Goal: Task Accomplishment & Management: Use online tool/utility

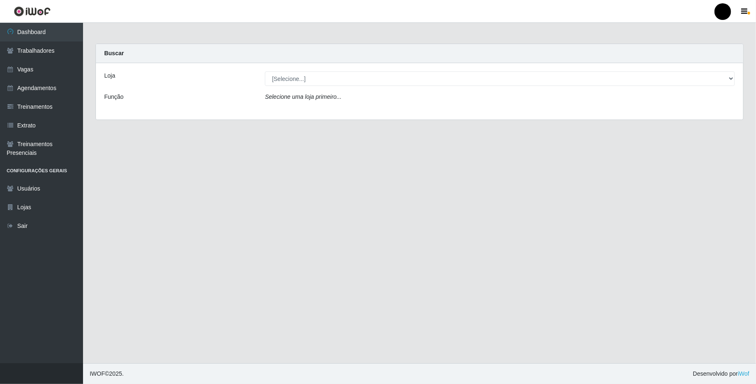
select select "407"
click at [265, 71] on select "[Selecione...] SuperFácil Atacado - Emaús" at bounding box center [500, 78] width 470 height 15
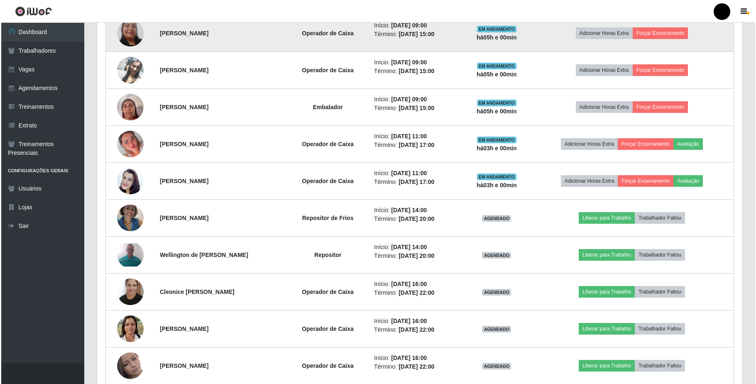
scroll to position [553, 0]
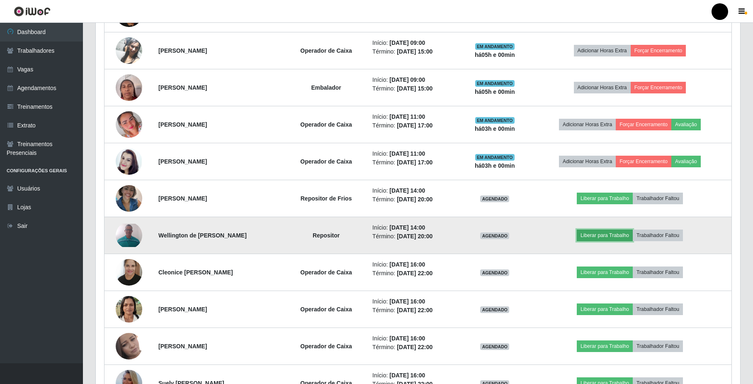
click at [633, 237] on button "Liberar para Trabalho" at bounding box center [605, 235] width 56 height 12
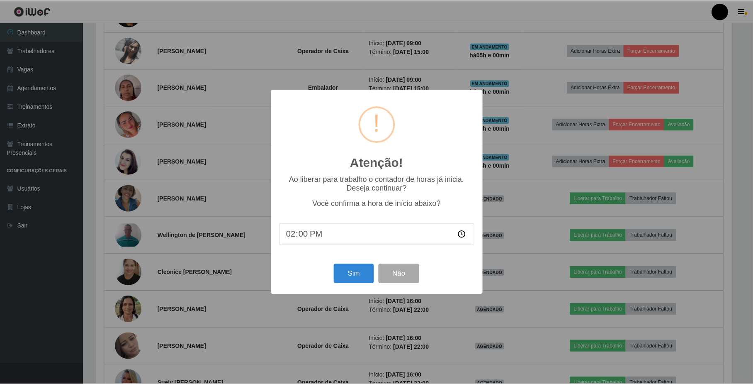
scroll to position [173, 638]
click at [366, 283] on button "Sim" at bounding box center [355, 274] width 40 height 20
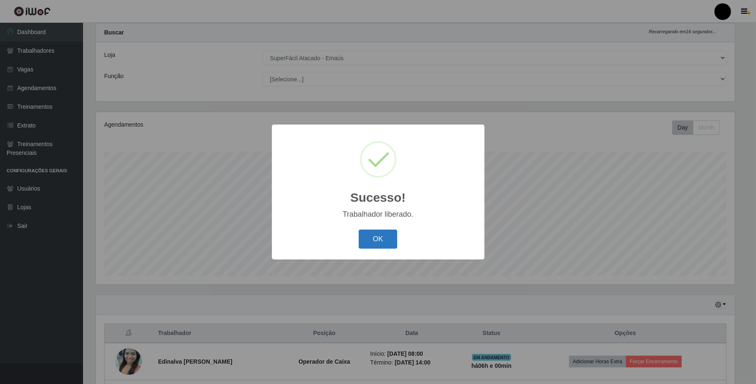
click at [383, 236] on button "OK" at bounding box center [377, 239] width 39 height 20
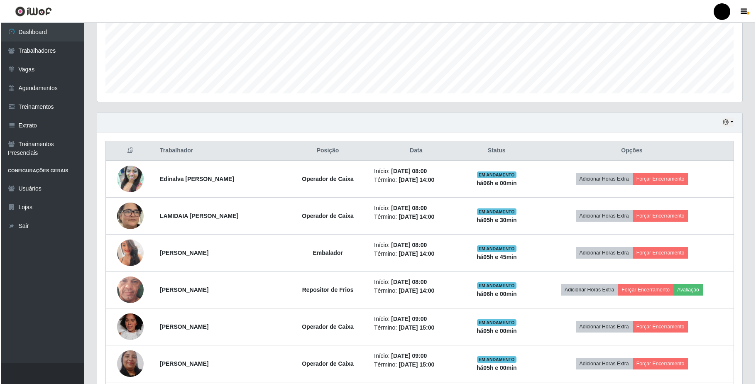
scroll to position [187, 0]
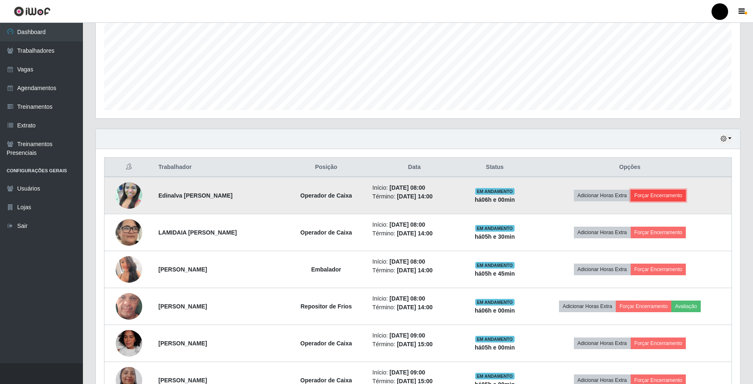
click at [656, 200] on button "Forçar Encerramento" at bounding box center [659, 196] width 56 height 12
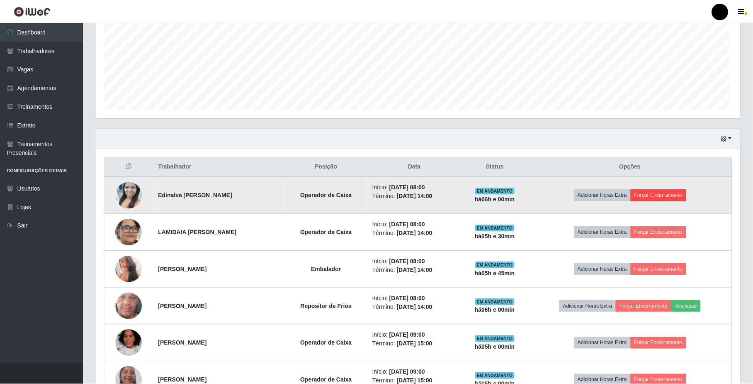
scroll to position [173, 638]
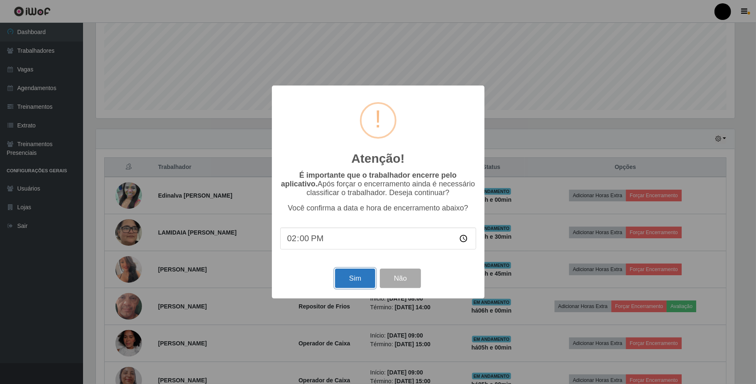
click at [349, 285] on button "Sim" at bounding box center [355, 278] width 40 height 20
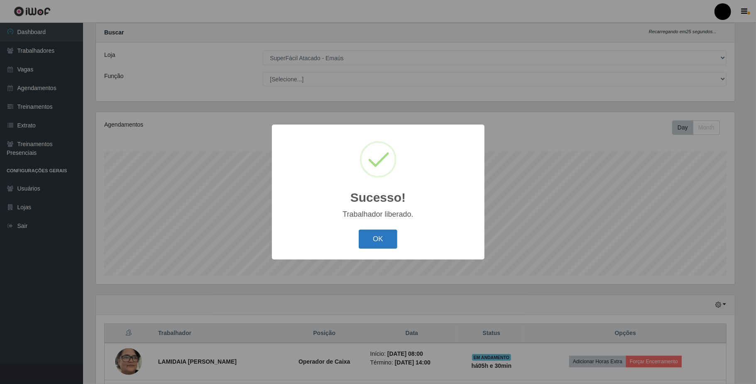
click at [388, 244] on button "OK" at bounding box center [377, 239] width 39 height 20
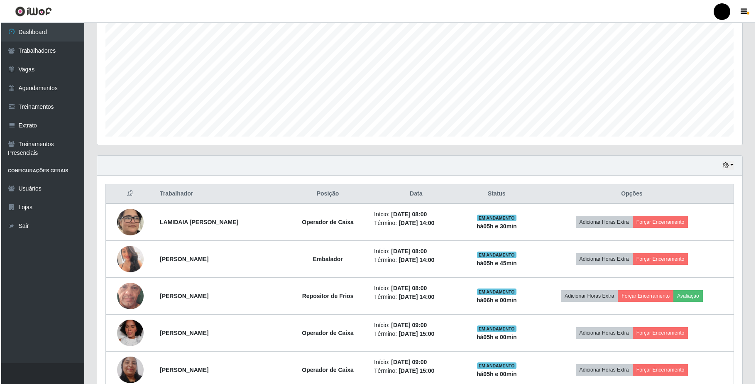
scroll to position [187, 0]
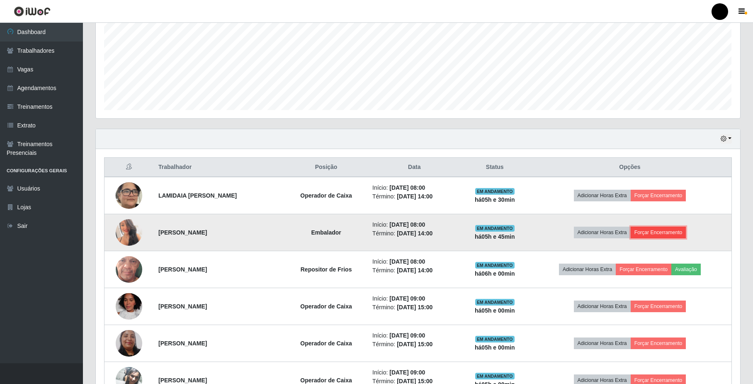
click at [668, 231] on button "Forçar Encerramento" at bounding box center [659, 233] width 56 height 12
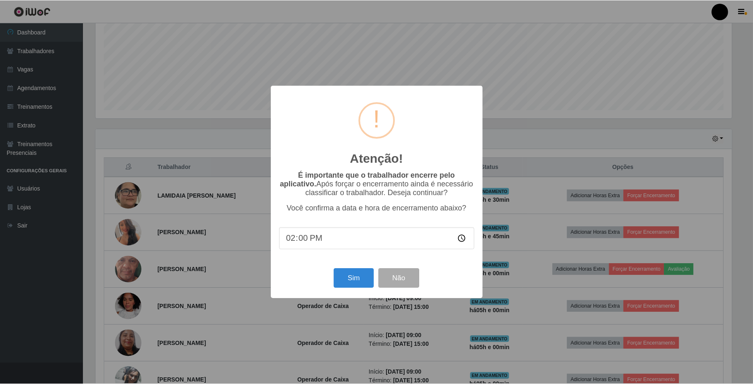
scroll to position [0, 0]
click at [413, 278] on button "Não" at bounding box center [400, 278] width 41 height 20
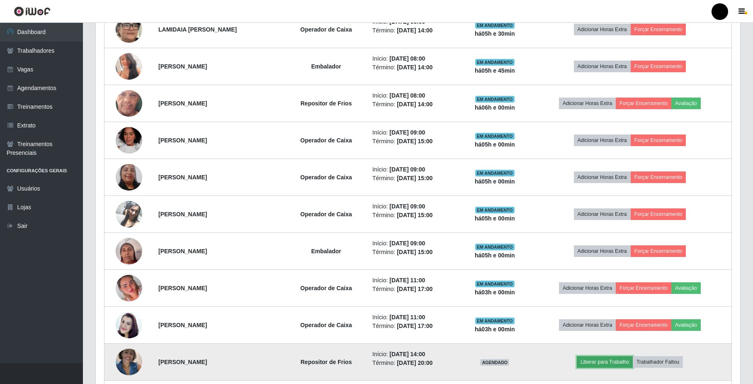
click at [604, 368] on button "Liberar para Trabalho" at bounding box center [605, 362] width 56 height 12
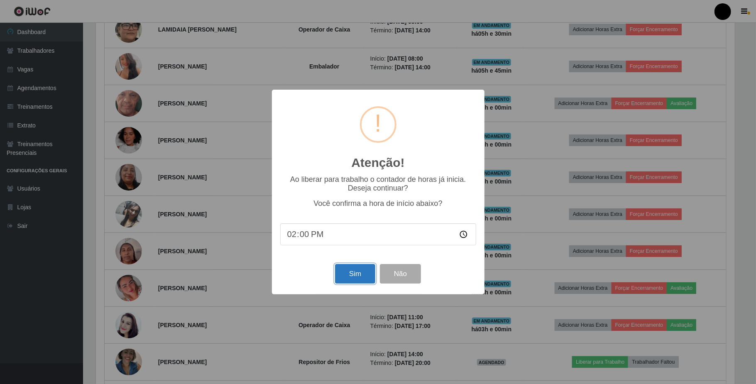
click at [359, 276] on button "Sim" at bounding box center [355, 274] width 40 height 20
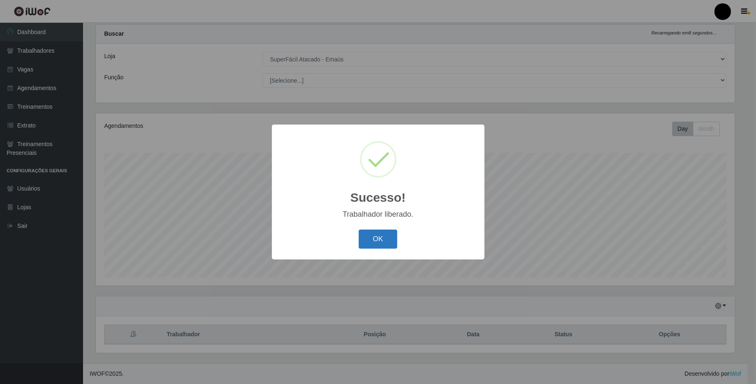
click at [384, 244] on button "OK" at bounding box center [377, 239] width 39 height 20
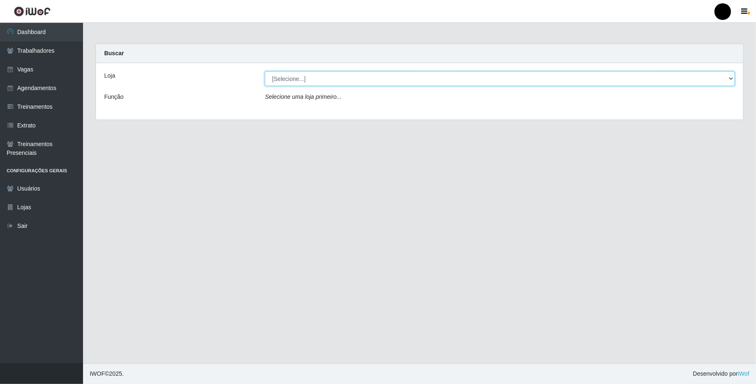
click at [379, 75] on select "[Selecione...] SuperFácil Atacado - Emaús" at bounding box center [500, 78] width 470 height 15
select select "407"
click at [265, 71] on select "[Selecione...] SuperFácil Atacado - Emaús" at bounding box center [500, 78] width 470 height 15
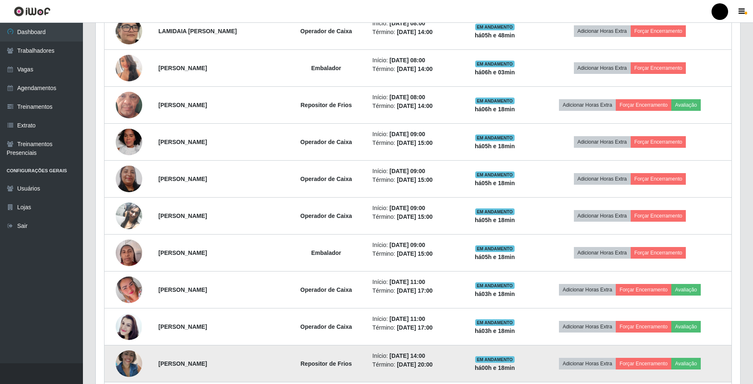
scroll to position [332, 0]
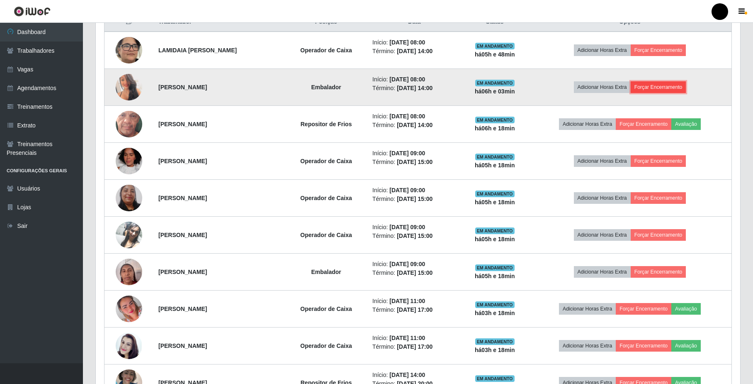
click at [664, 87] on button "Forçar Encerramento" at bounding box center [659, 87] width 56 height 12
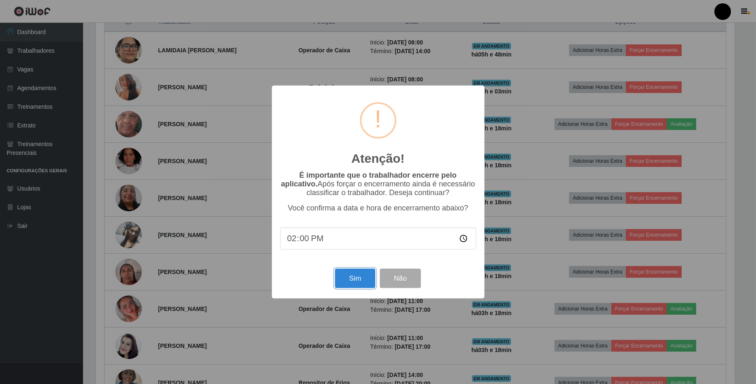
drag, startPoint x: 363, startPoint y: 280, endPoint x: 368, endPoint y: 286, distance: 8.3
click at [363, 279] on button "Sim" at bounding box center [355, 278] width 40 height 20
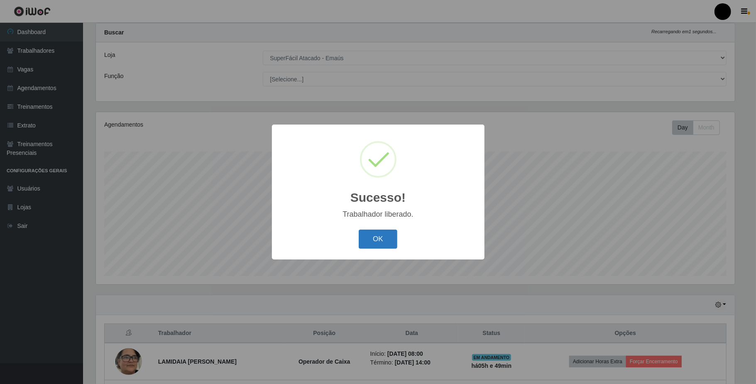
click at [377, 241] on button "OK" at bounding box center [377, 239] width 39 height 20
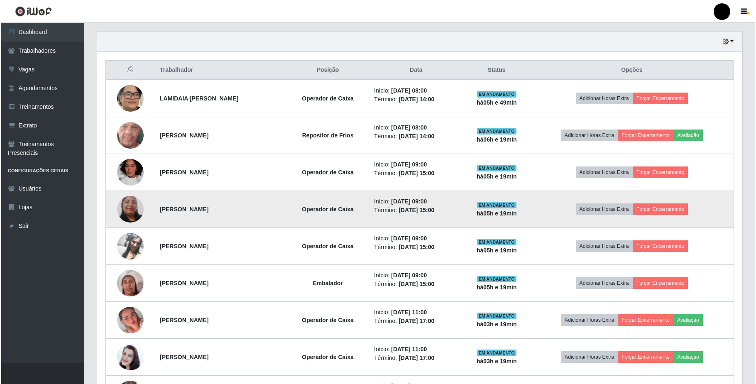
scroll to position [297, 0]
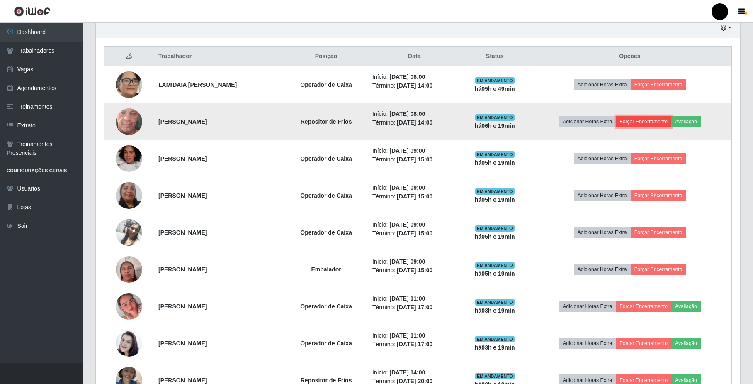
click at [658, 119] on button "Forçar Encerramento" at bounding box center [644, 122] width 56 height 12
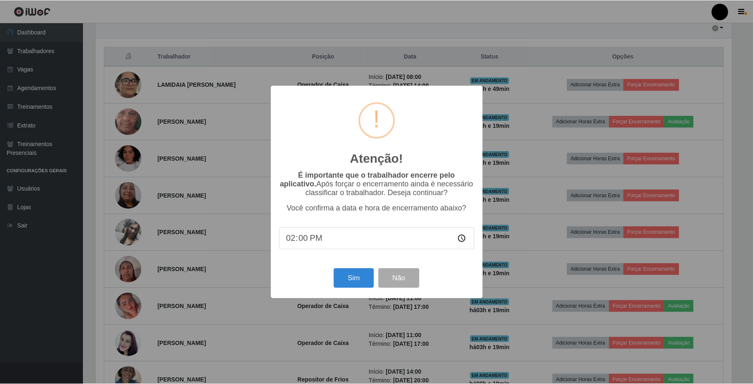
scroll to position [173, 638]
click at [358, 284] on button "Sim" at bounding box center [355, 278] width 40 height 20
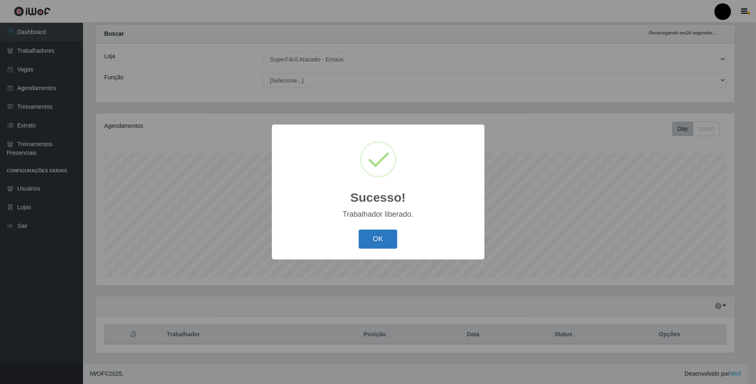
click at [371, 238] on button "OK" at bounding box center [377, 239] width 39 height 20
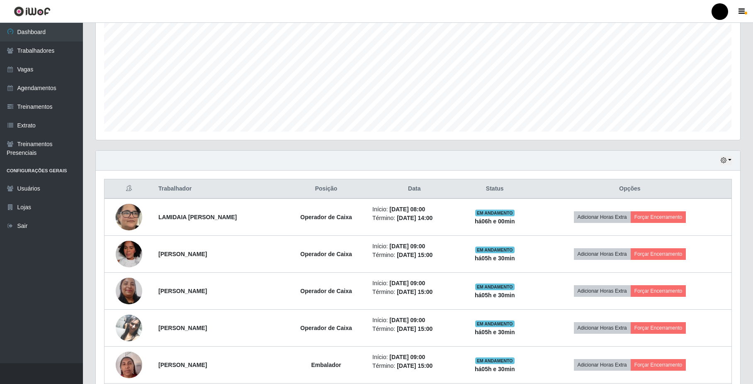
scroll to position [99, 0]
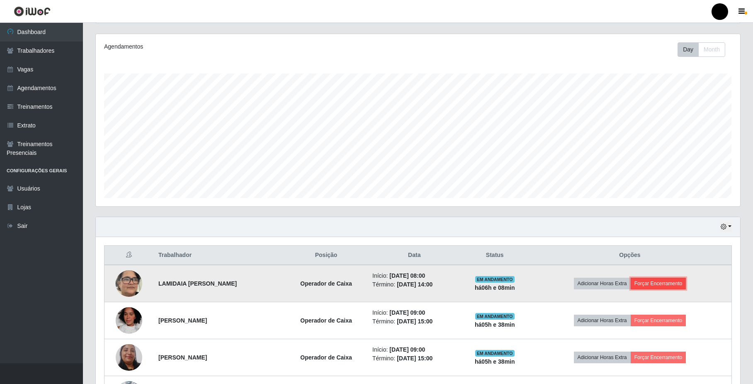
click at [677, 280] on button "Forçar Encerramento" at bounding box center [659, 284] width 56 height 12
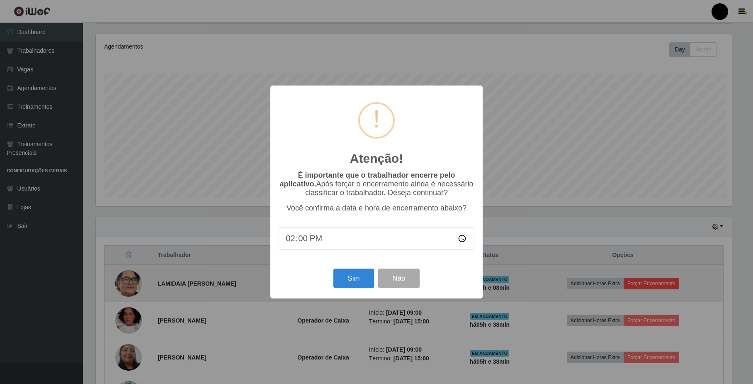
scroll to position [173, 638]
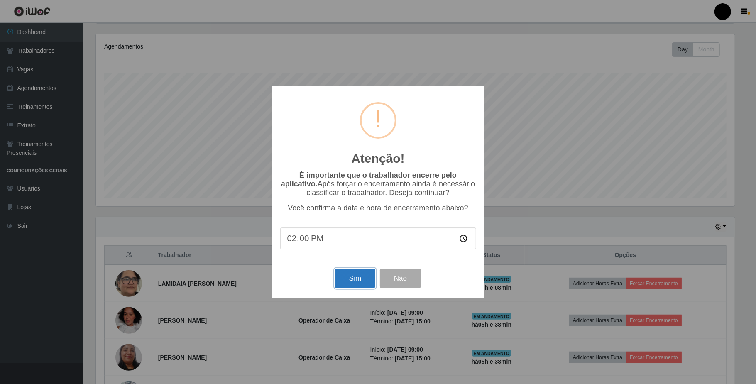
click at [342, 284] on button "Sim" at bounding box center [355, 278] width 40 height 20
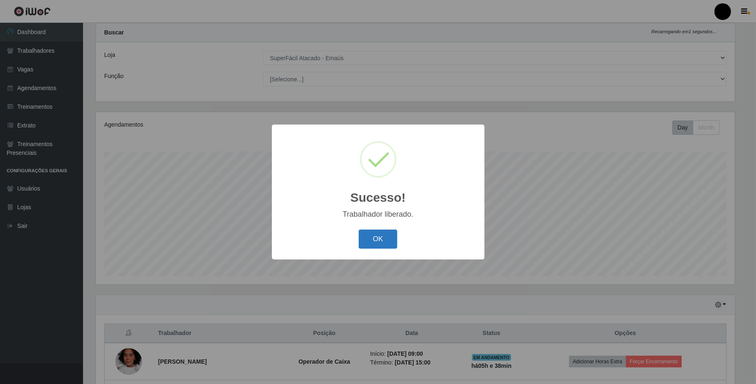
click at [387, 241] on button "OK" at bounding box center [377, 239] width 39 height 20
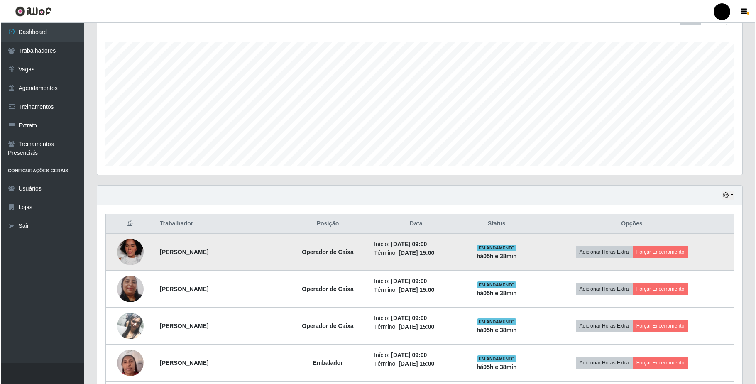
scroll to position [132, 0]
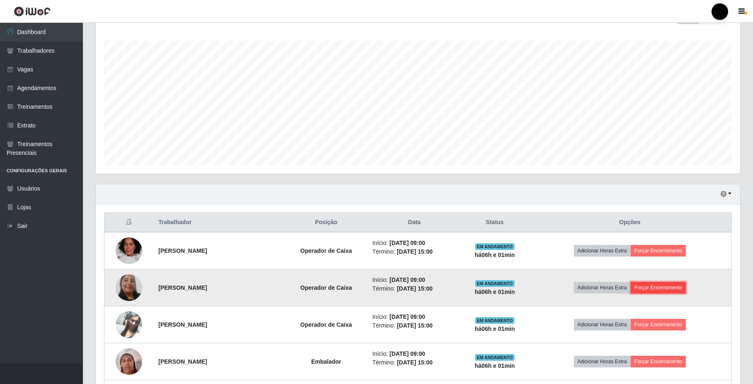
click at [674, 289] on button "Forçar Encerramento" at bounding box center [659, 288] width 56 height 12
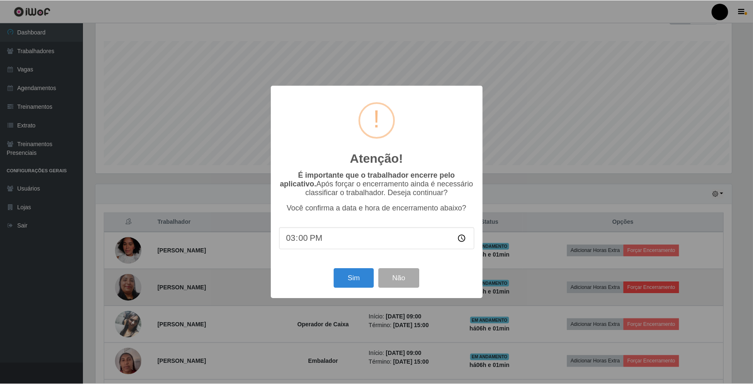
scroll to position [173, 638]
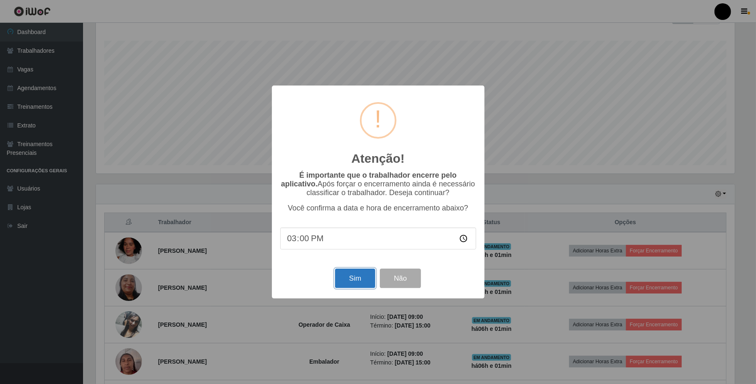
click at [347, 282] on button "Sim" at bounding box center [355, 278] width 40 height 20
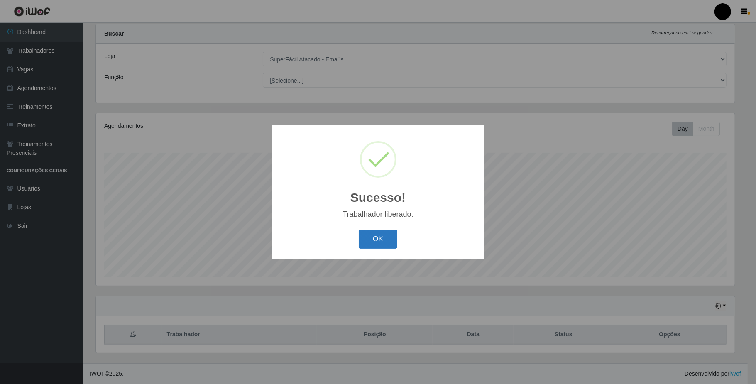
click at [379, 235] on button "OK" at bounding box center [377, 239] width 39 height 20
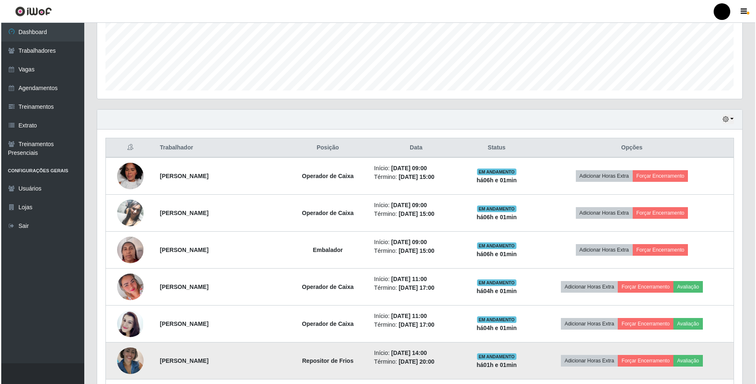
scroll to position [187, 0]
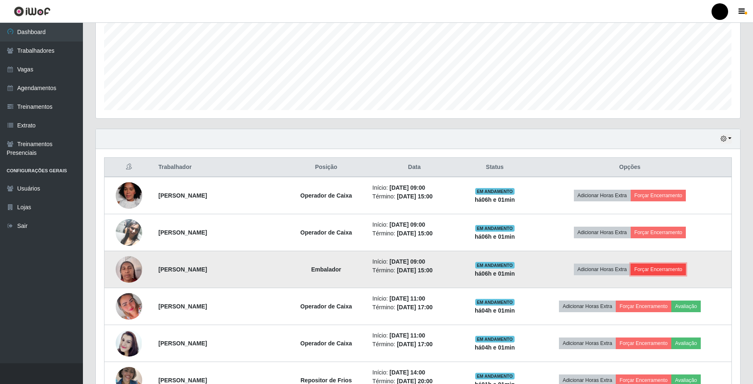
click at [667, 268] on button "Forçar Encerramento" at bounding box center [659, 269] width 56 height 12
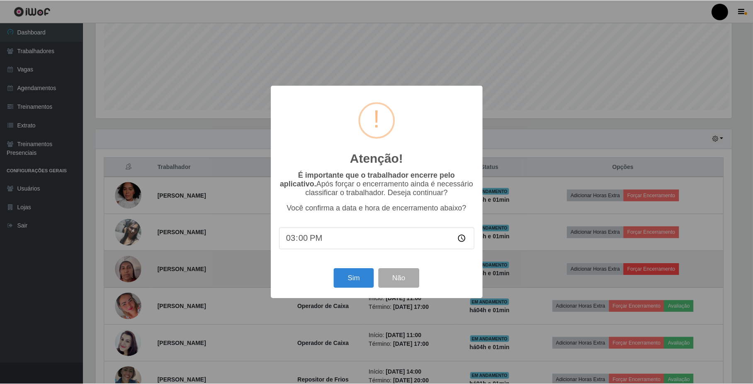
scroll to position [173, 638]
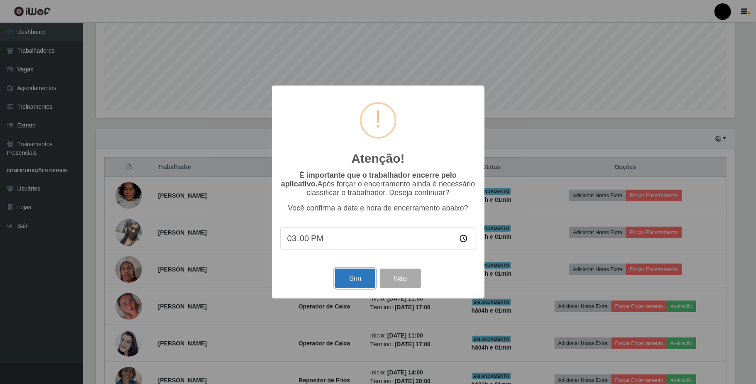
click at [364, 282] on button "Sim" at bounding box center [355, 278] width 40 height 20
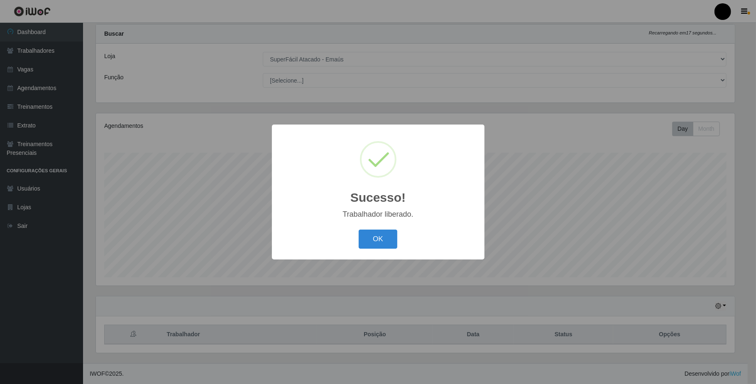
click at [385, 228] on div "Sucesso! × Trabalhador liberado. OK Cancel" at bounding box center [378, 191] width 212 height 134
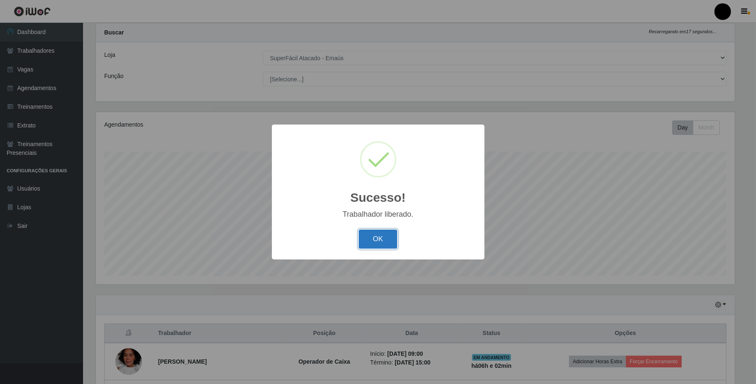
click at [382, 245] on button "OK" at bounding box center [377, 239] width 39 height 20
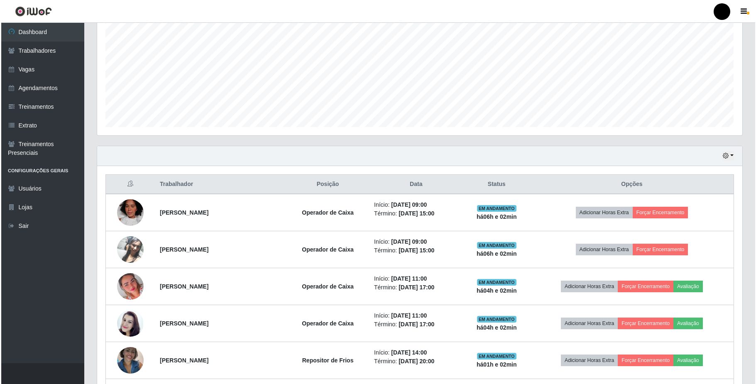
scroll to position [242, 0]
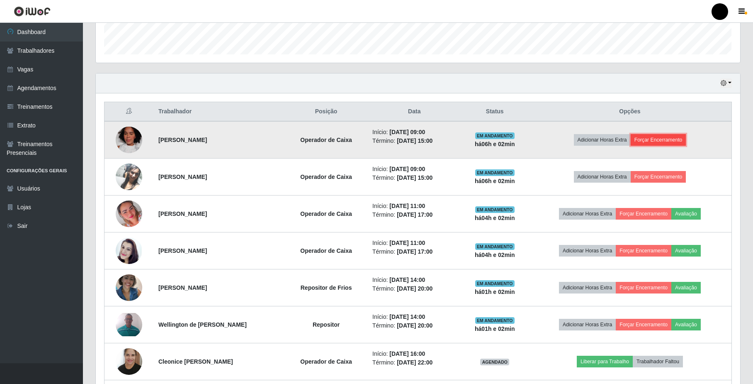
click at [668, 145] on button "Forçar Encerramento" at bounding box center [659, 140] width 56 height 12
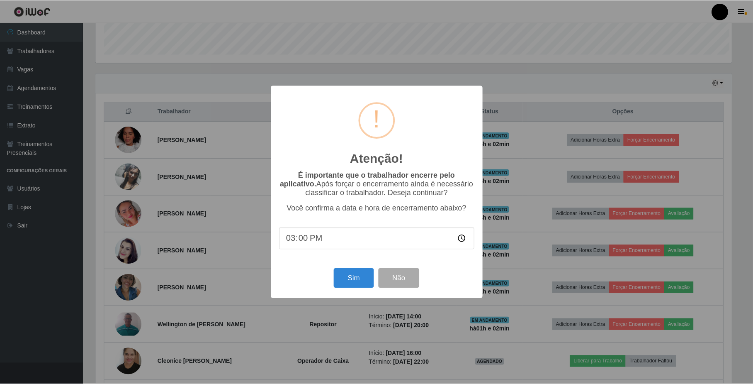
scroll to position [173, 638]
click at [355, 272] on button "Sim" at bounding box center [355, 278] width 40 height 20
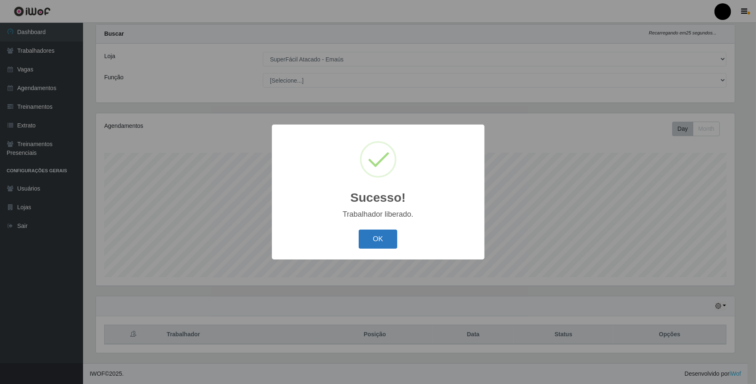
click at [383, 243] on button "OK" at bounding box center [377, 239] width 39 height 20
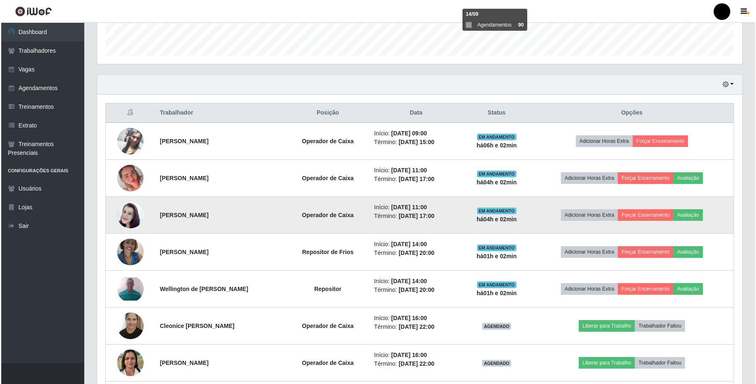
scroll to position [242, 0]
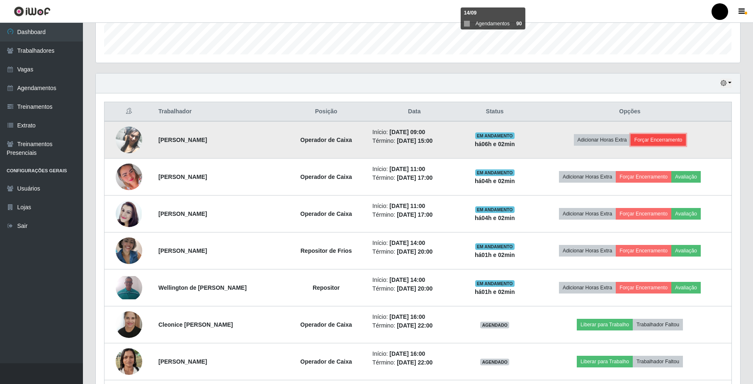
click at [675, 140] on button "Forçar Encerramento" at bounding box center [659, 140] width 56 height 12
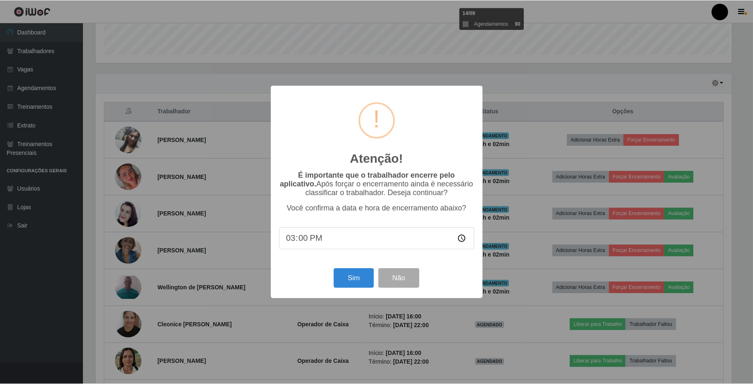
scroll to position [173, 638]
click at [363, 286] on button "Sim" at bounding box center [355, 278] width 40 height 20
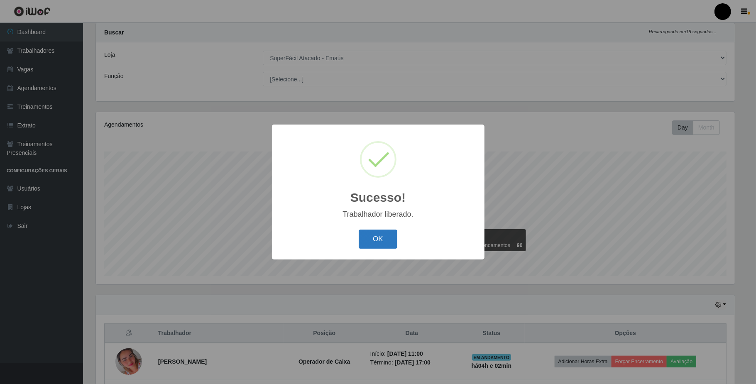
click at [377, 240] on button "OK" at bounding box center [377, 239] width 39 height 20
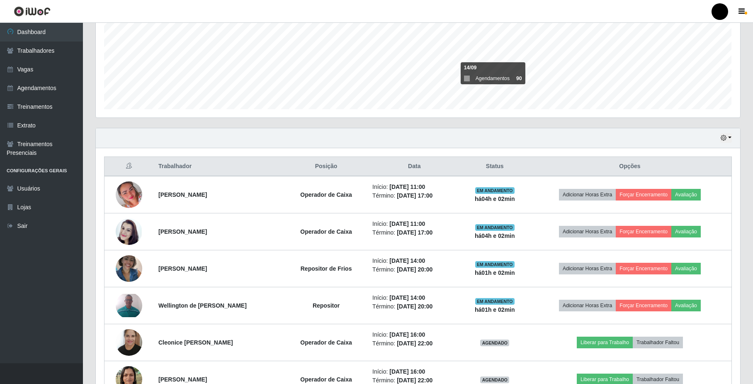
scroll to position [242, 0]
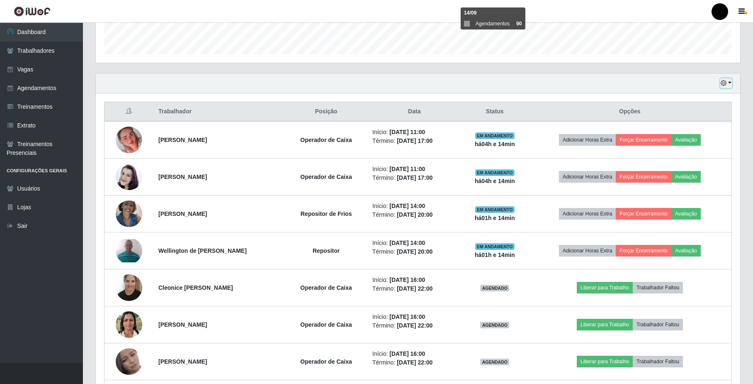
click at [724, 80] on icon "button" at bounding box center [724, 83] width 6 height 6
click at [701, 119] on button "1 dia" at bounding box center [700, 115] width 66 height 17
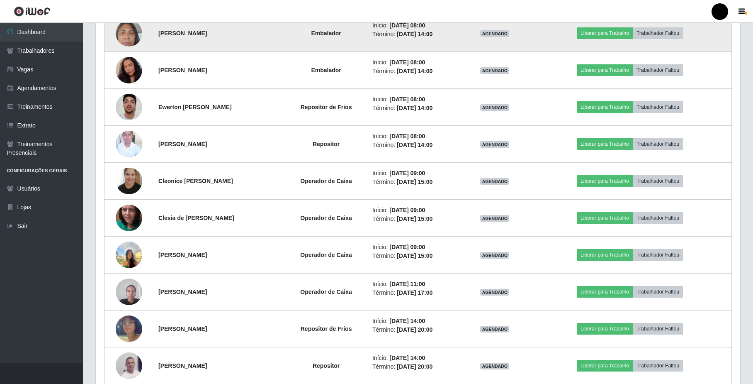
scroll to position [1127, 0]
